Goal: Task Accomplishment & Management: Complete application form

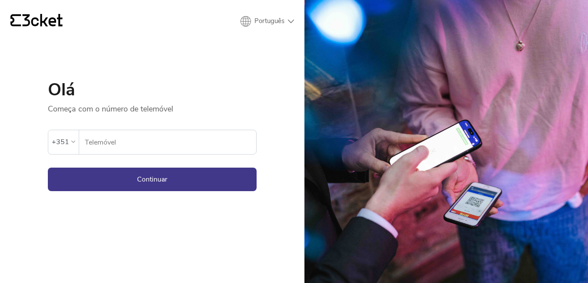
click at [147, 140] on input "Telemóvel" at bounding box center [170, 142] width 172 height 24
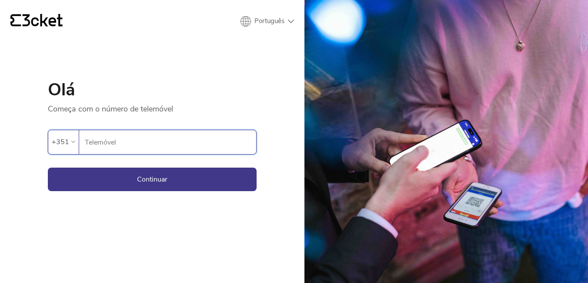
type input "926776655"
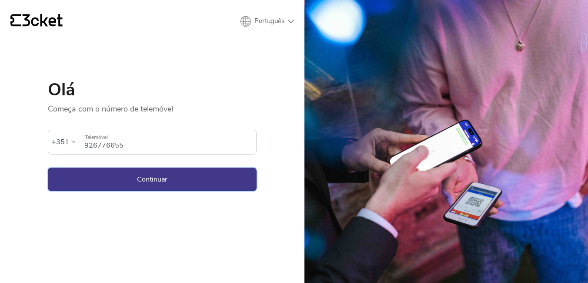
click at [132, 178] on button "Continuar" at bounding box center [152, 178] width 209 height 23
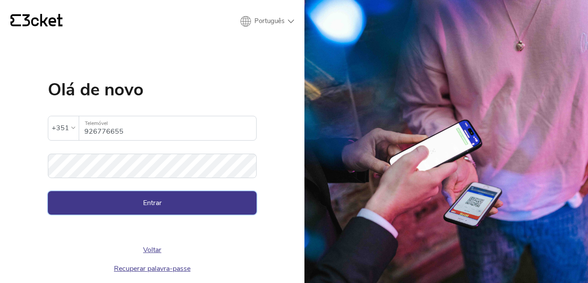
click at [224, 209] on button "Entrar" at bounding box center [152, 202] width 209 height 23
